Goal: Task Accomplishment & Management: Complete application form

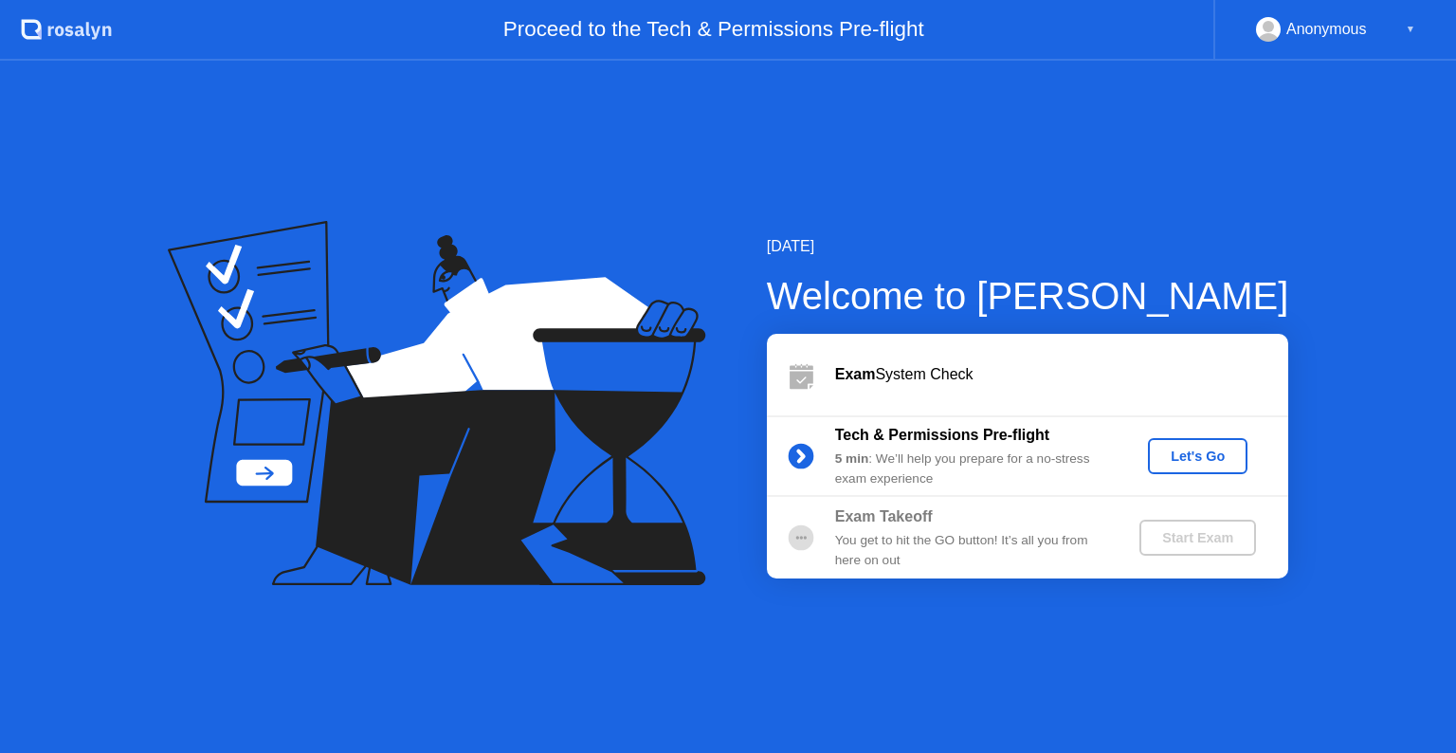
click at [1208, 457] on div "Let's Go" at bounding box center [1198, 455] width 84 height 15
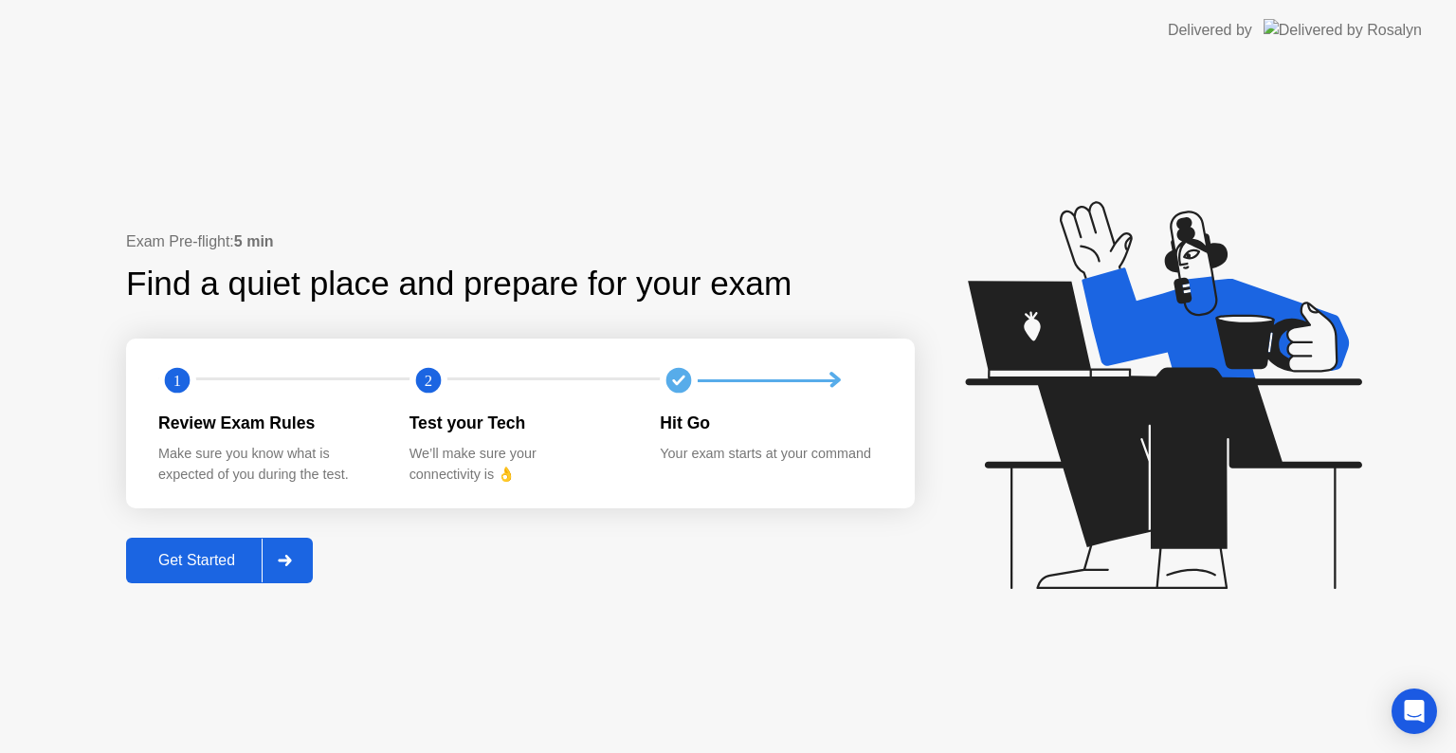
click at [225, 558] on div "Get Started" at bounding box center [197, 560] width 130 height 17
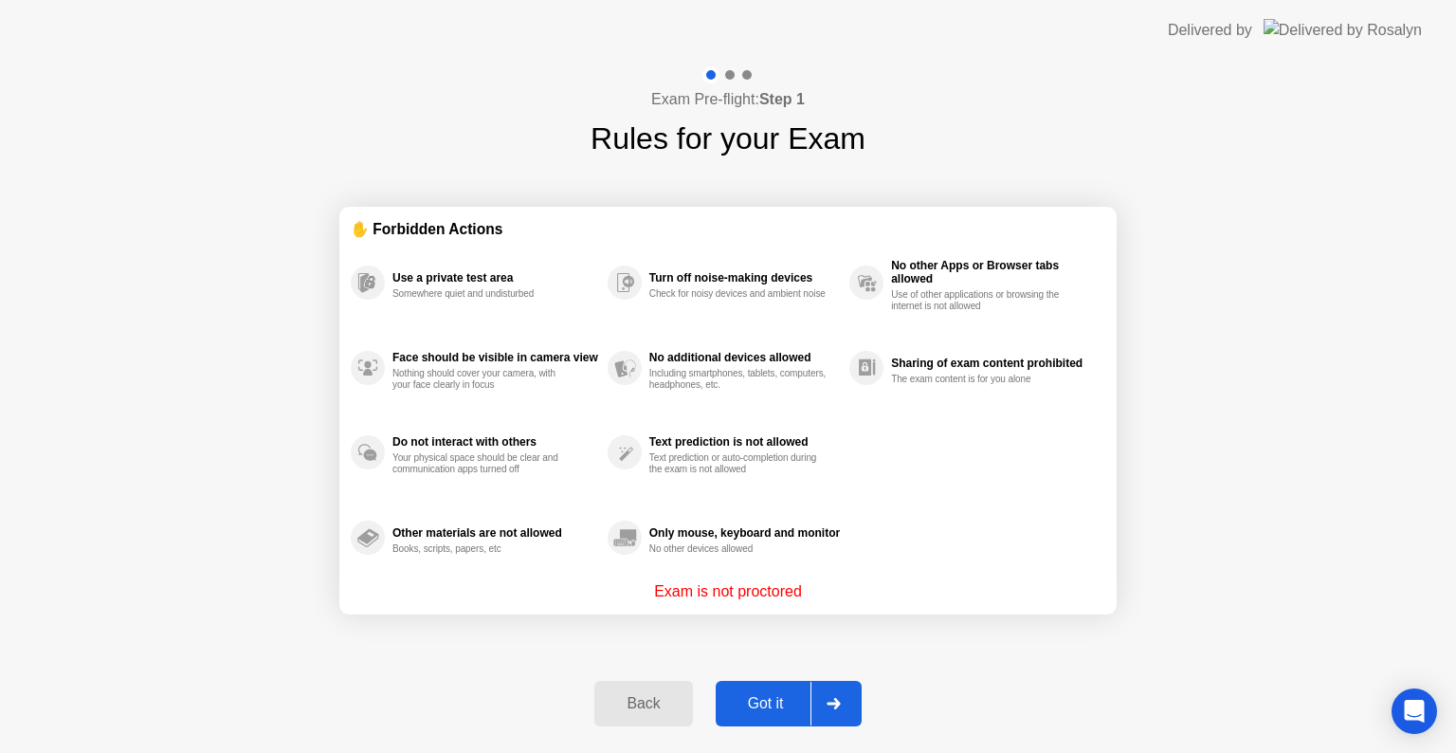
click at [764, 695] on div "Got it" at bounding box center [766, 703] width 89 height 17
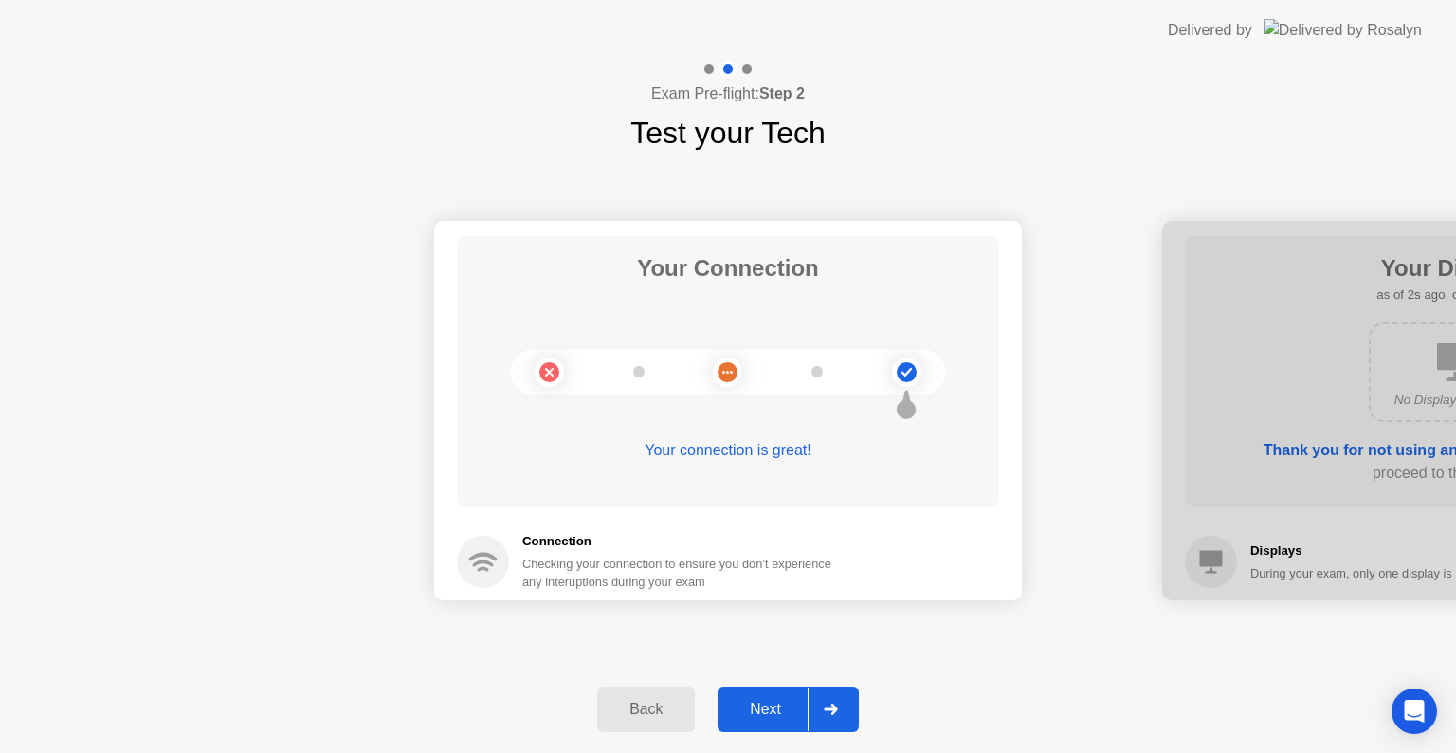
click at [772, 711] on div "Next" at bounding box center [765, 709] width 84 height 17
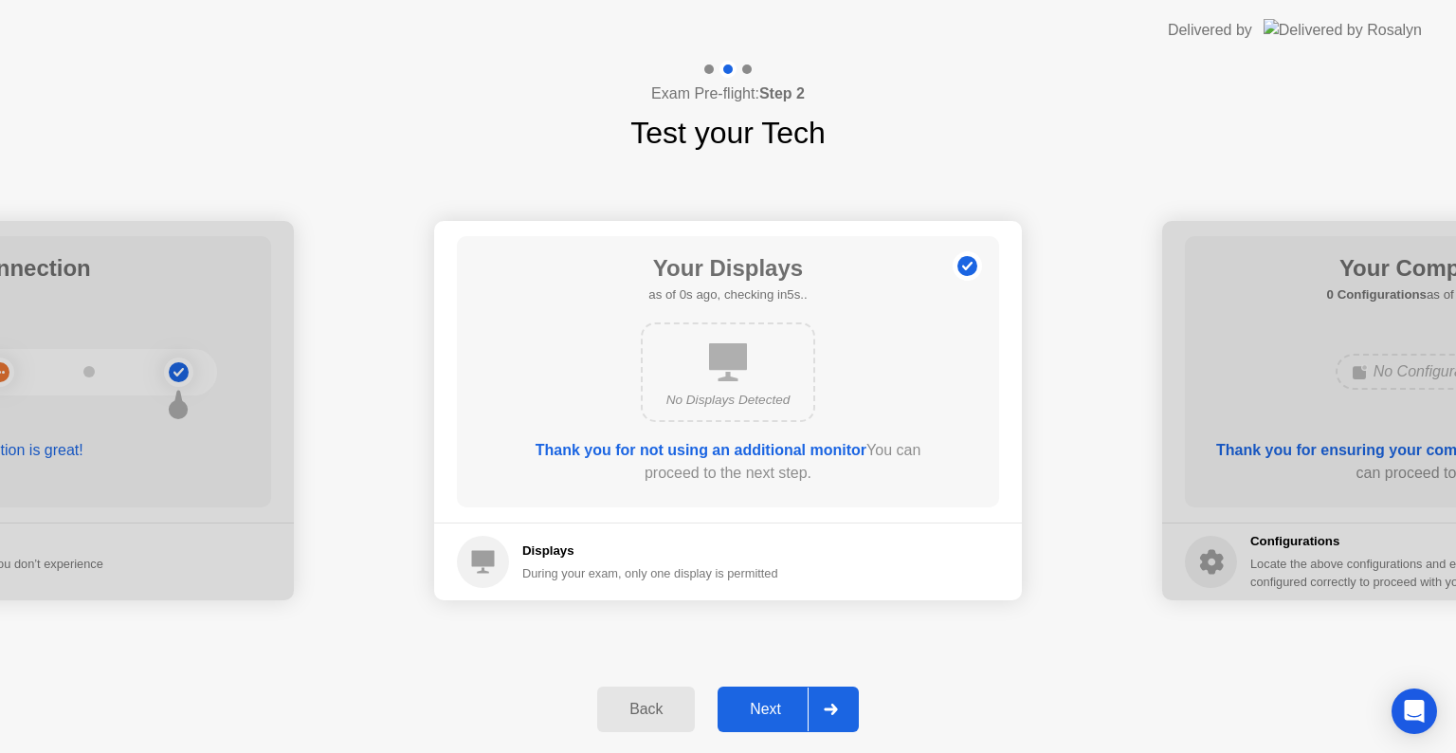
click at [772, 711] on div "Next" at bounding box center [765, 709] width 84 height 17
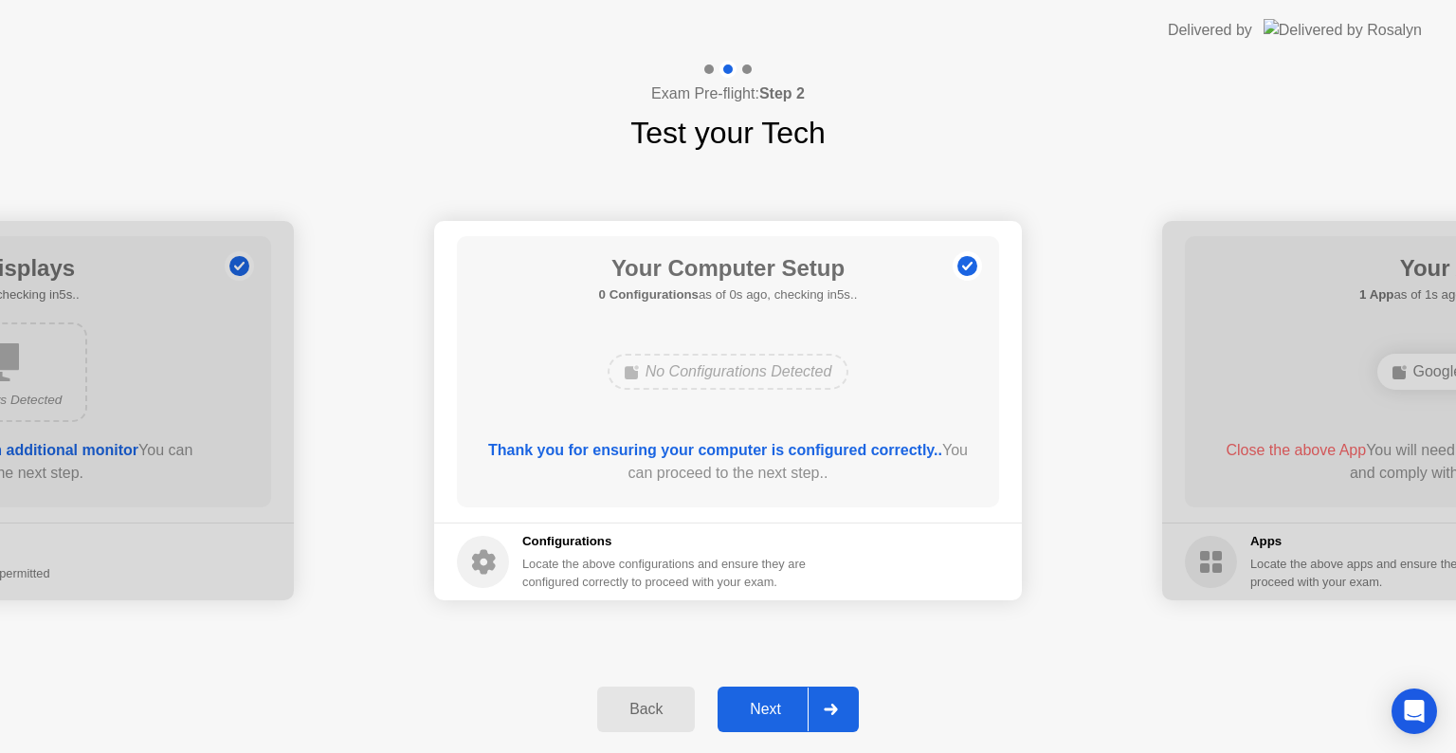
click at [772, 711] on div "Next" at bounding box center [765, 709] width 84 height 17
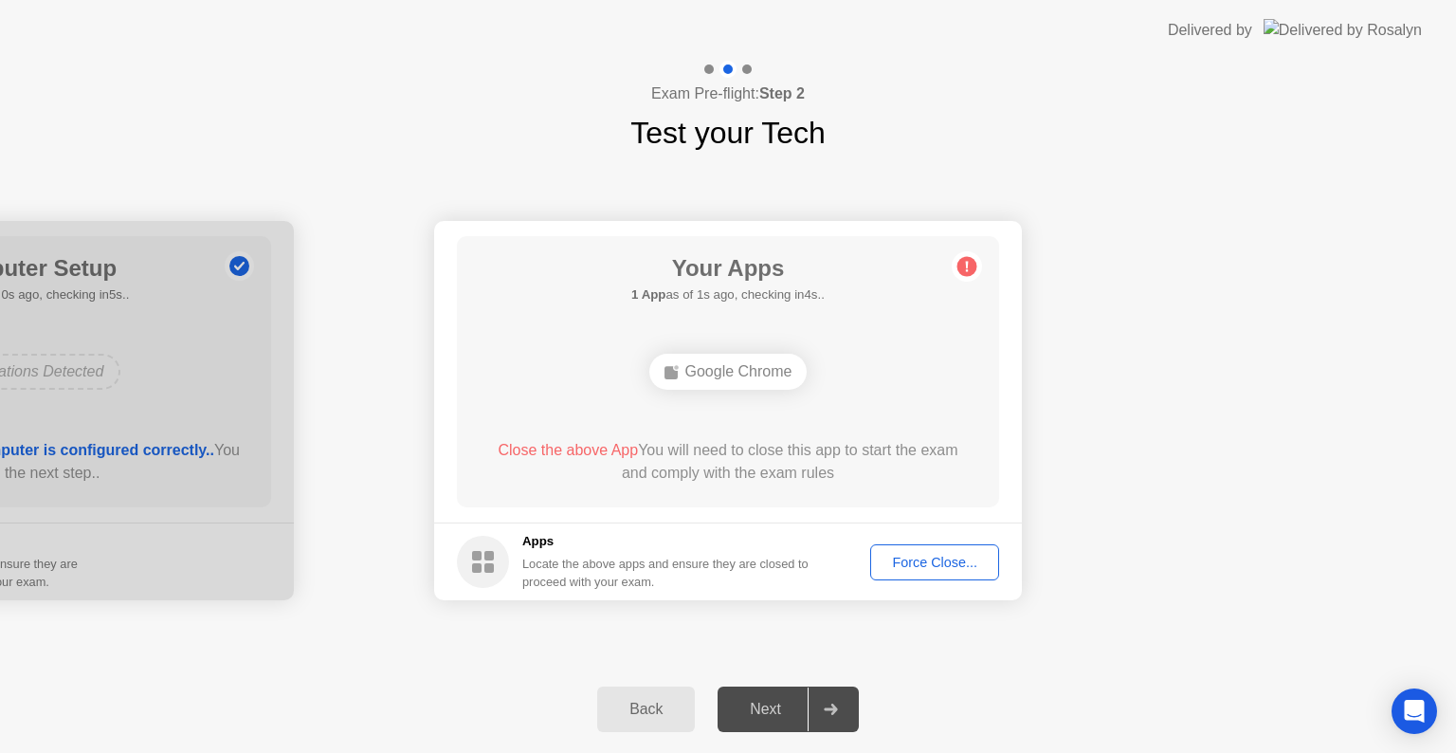
click at [936, 558] on div "Force Close..." at bounding box center [935, 562] width 116 height 15
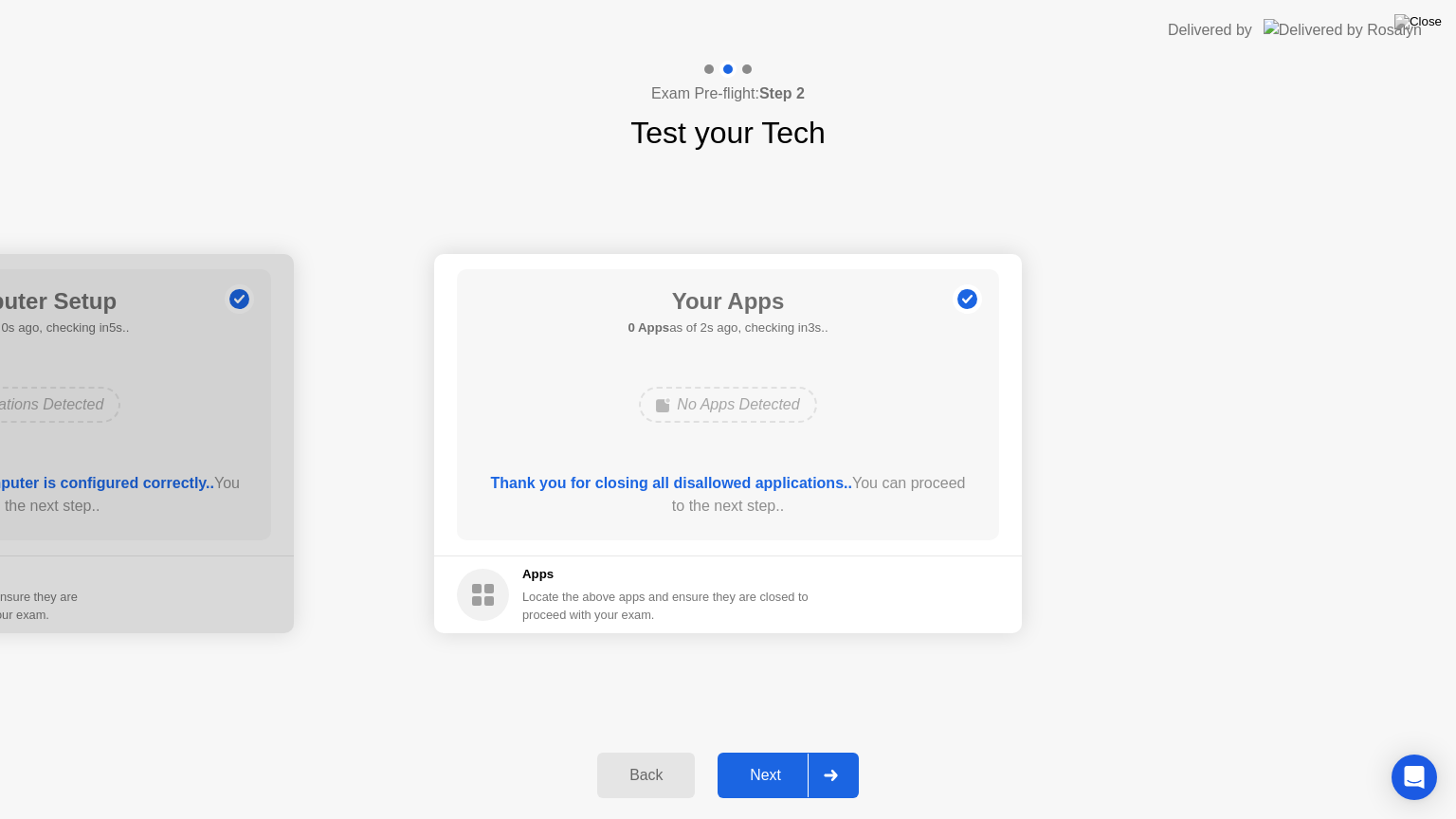
click at [765, 752] on div "Next" at bounding box center [765, 775] width 84 height 17
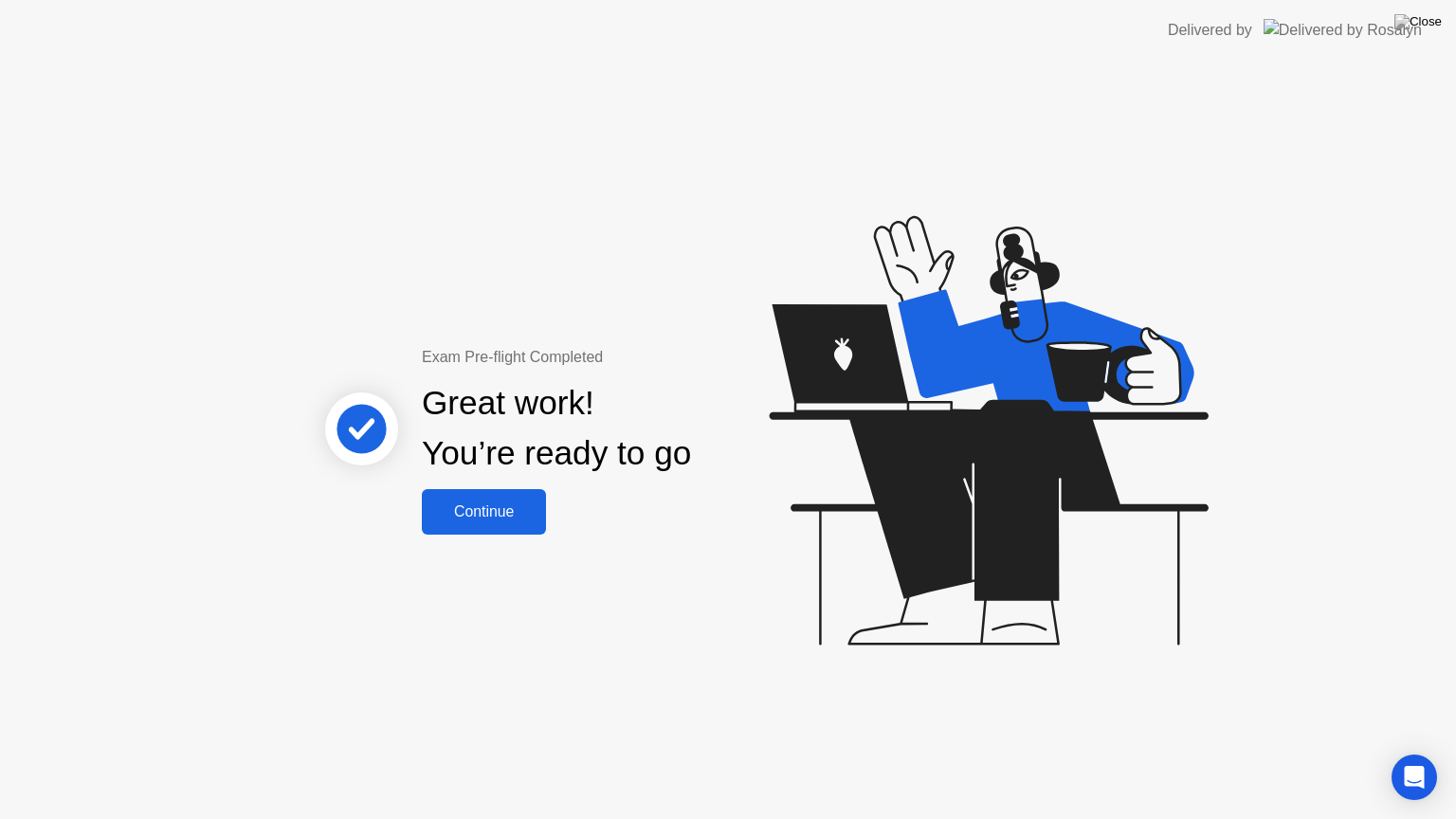
click at [500, 512] on div "Continue" at bounding box center [484, 511] width 113 height 17
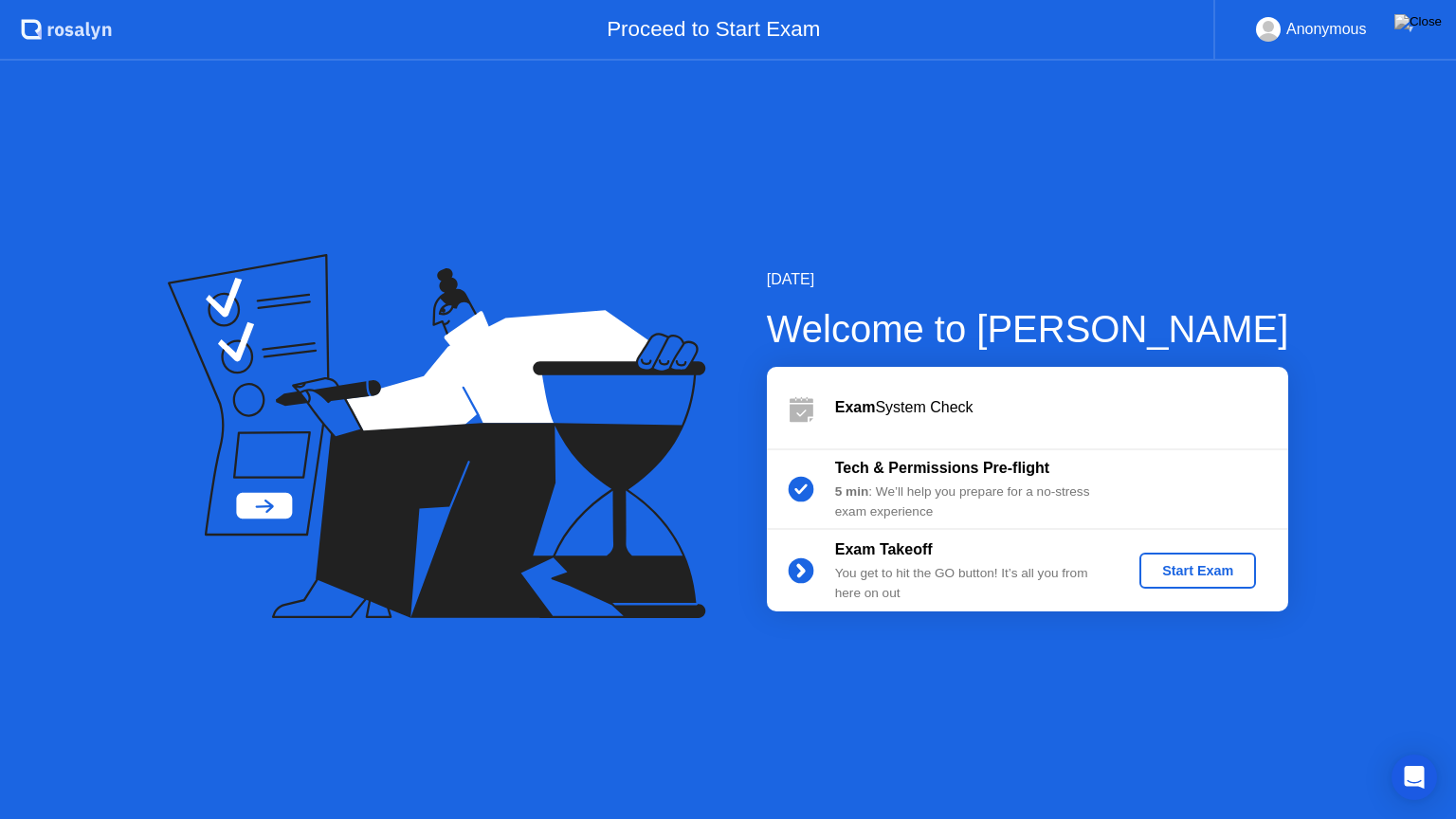
click at [1191, 576] on div "Start Exam" at bounding box center [1197, 570] width 101 height 15
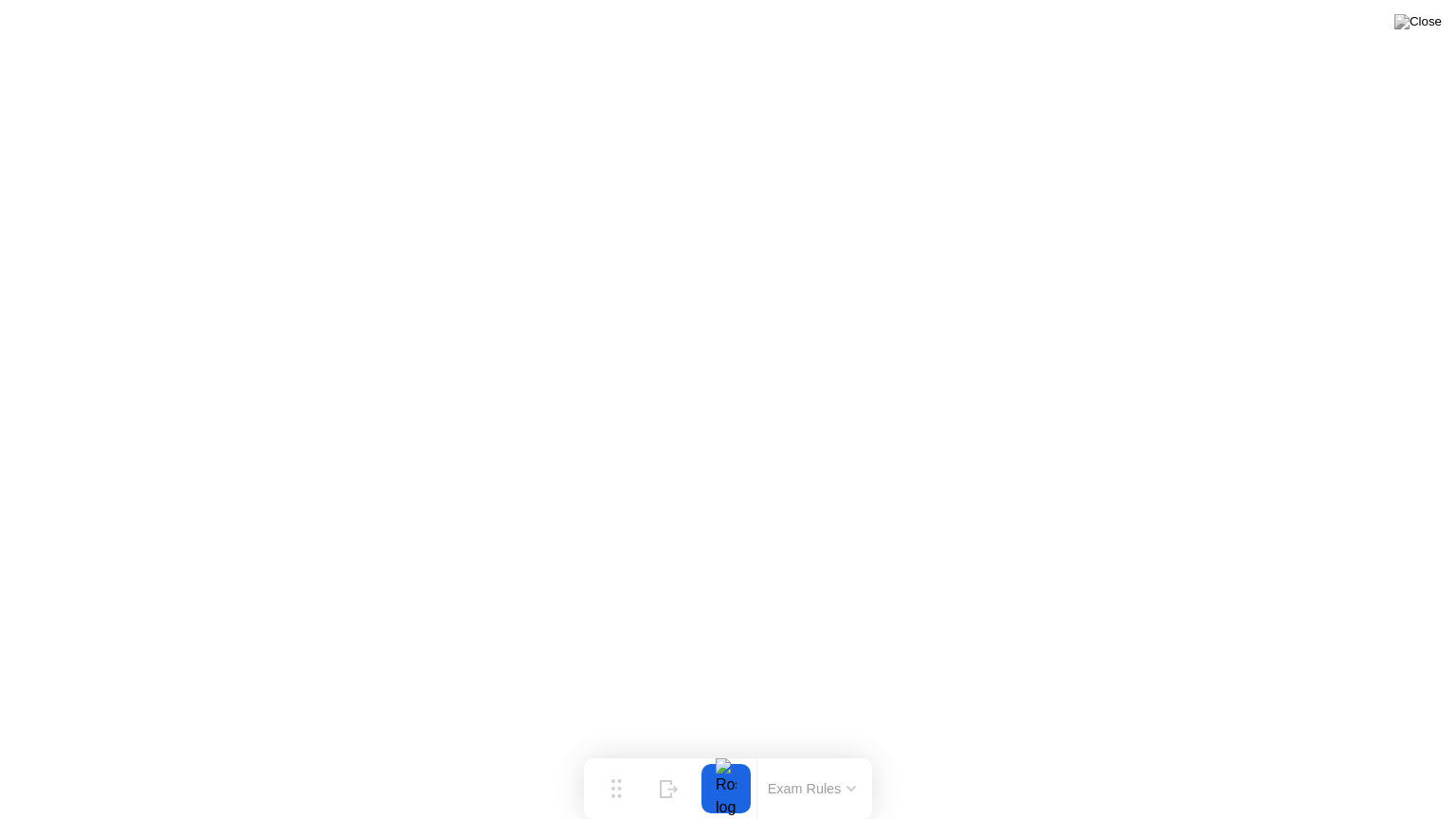
click at [805, 752] on button "Exam Rules" at bounding box center [812, 788] width 101 height 17
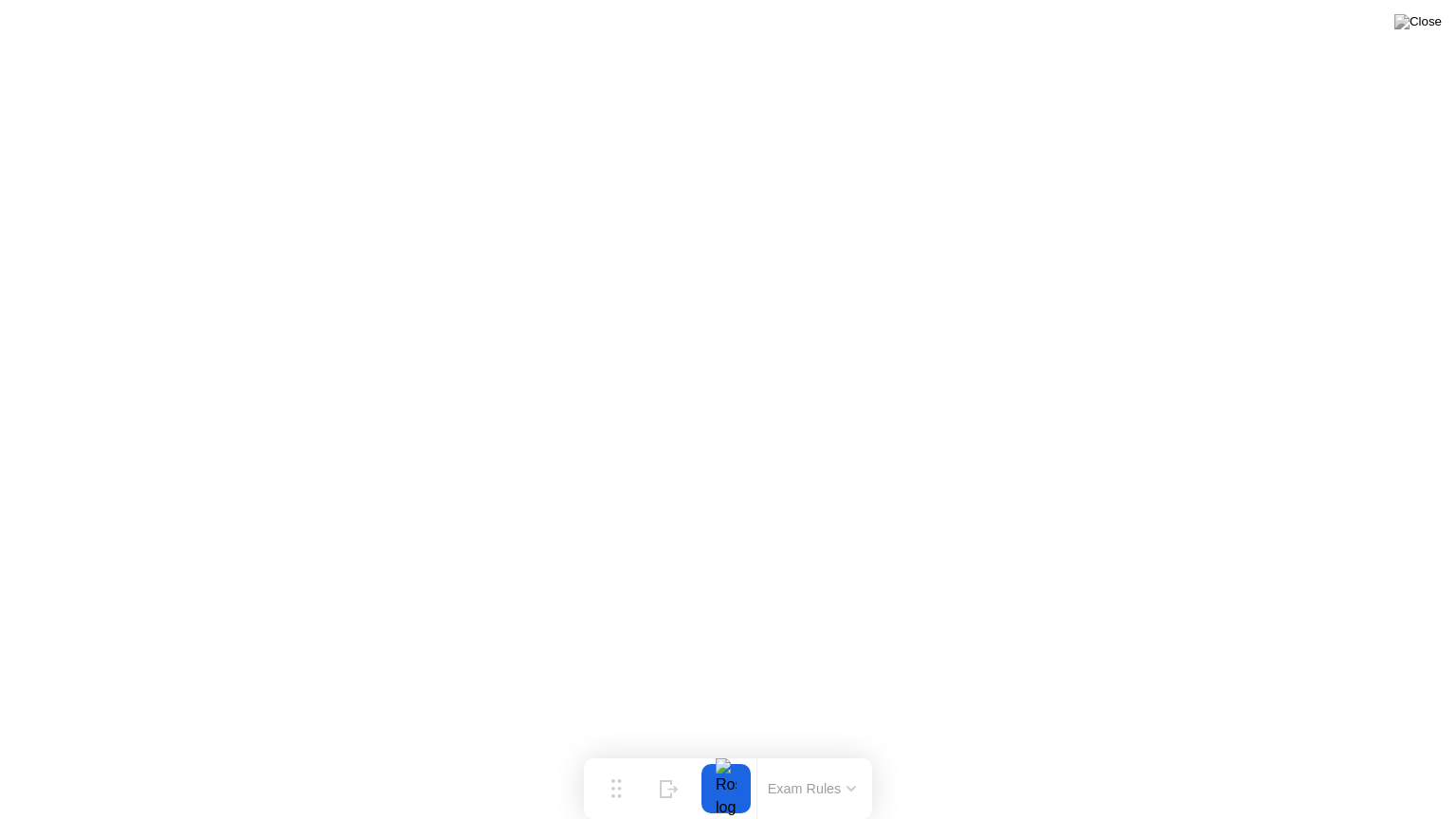
click at [825, 752] on button "Exam Rules" at bounding box center [812, 788] width 101 height 17
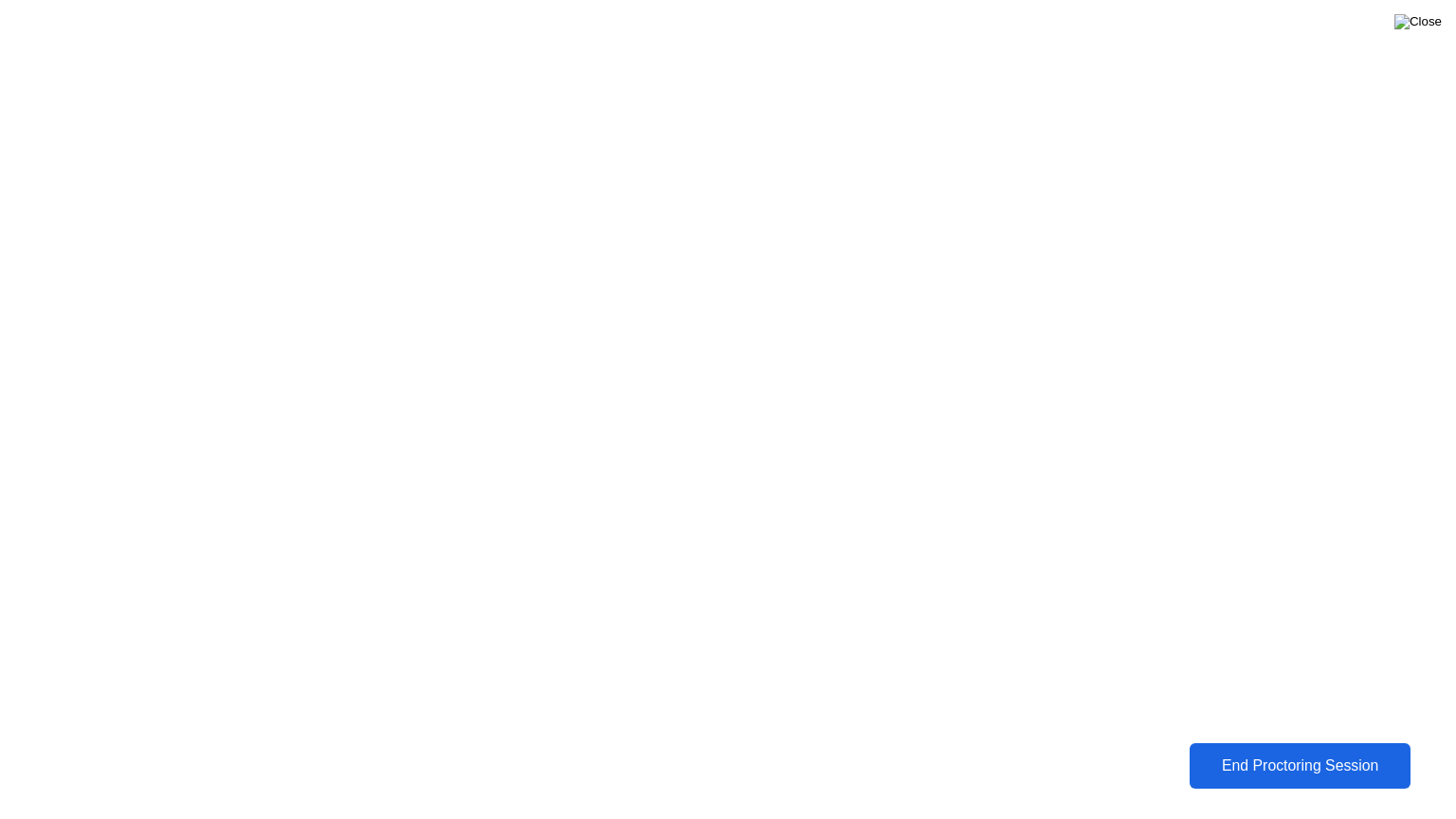
click at [1429, 27] on img at bounding box center [1418, 21] width 47 height 15
